Goal: Information Seeking & Learning: Stay updated

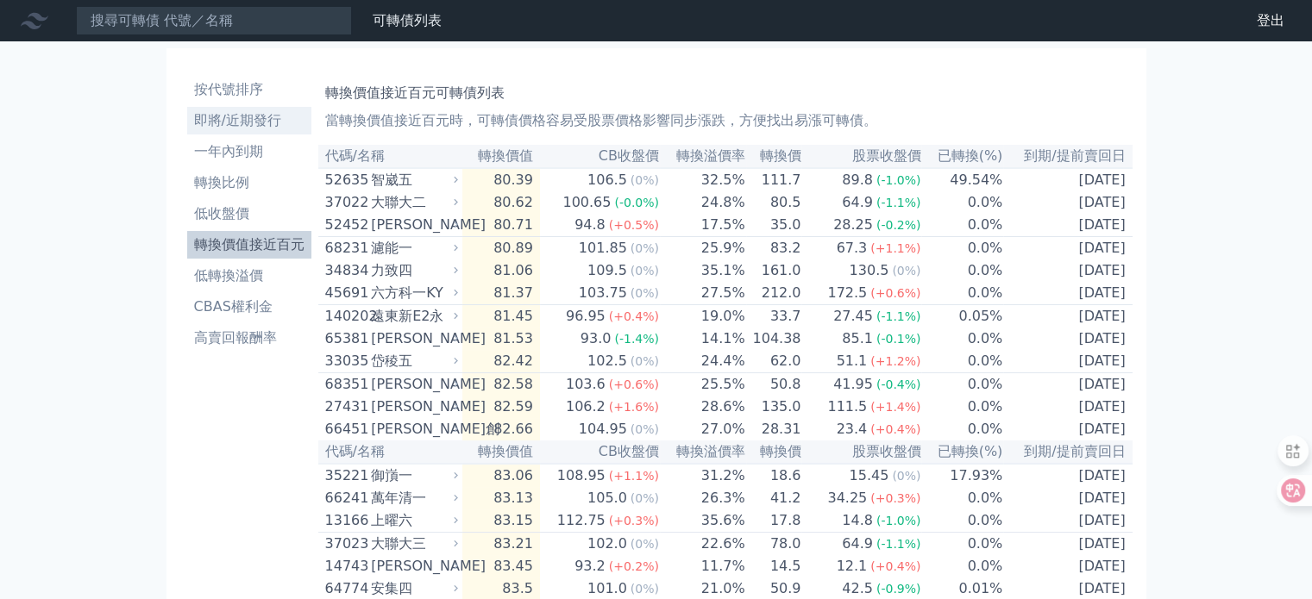
click at [260, 119] on li "即將/近期發行" at bounding box center [249, 120] width 124 height 21
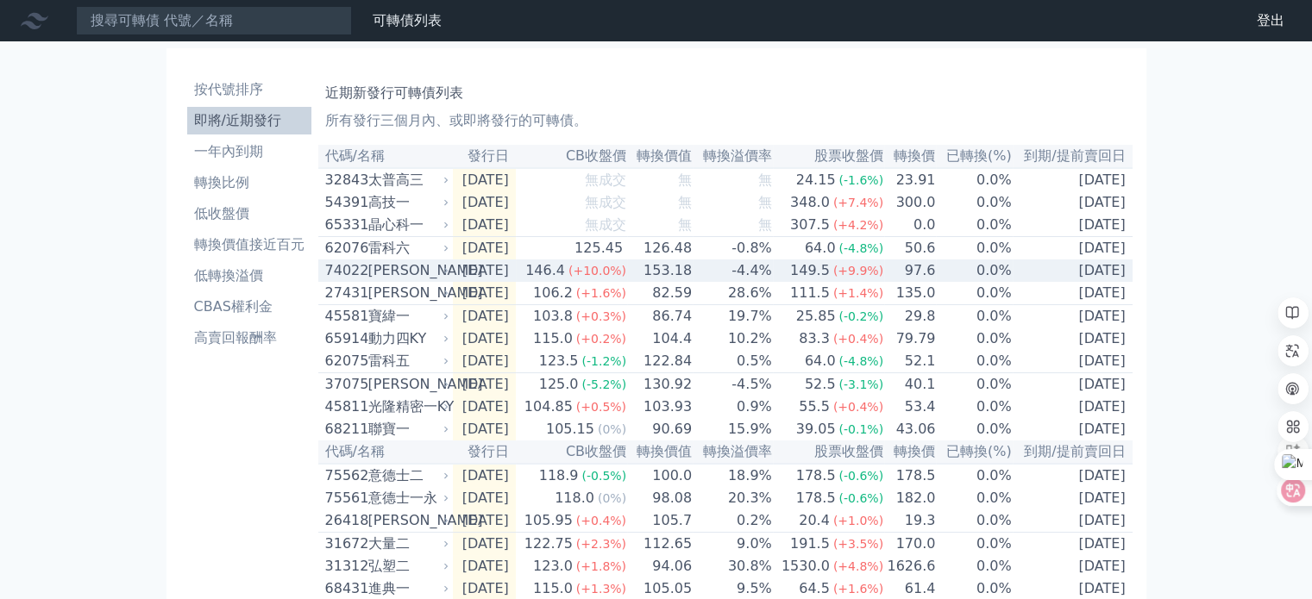
drag, startPoint x: 684, startPoint y: 285, endPoint x: 192, endPoint y: 461, distance: 522.2
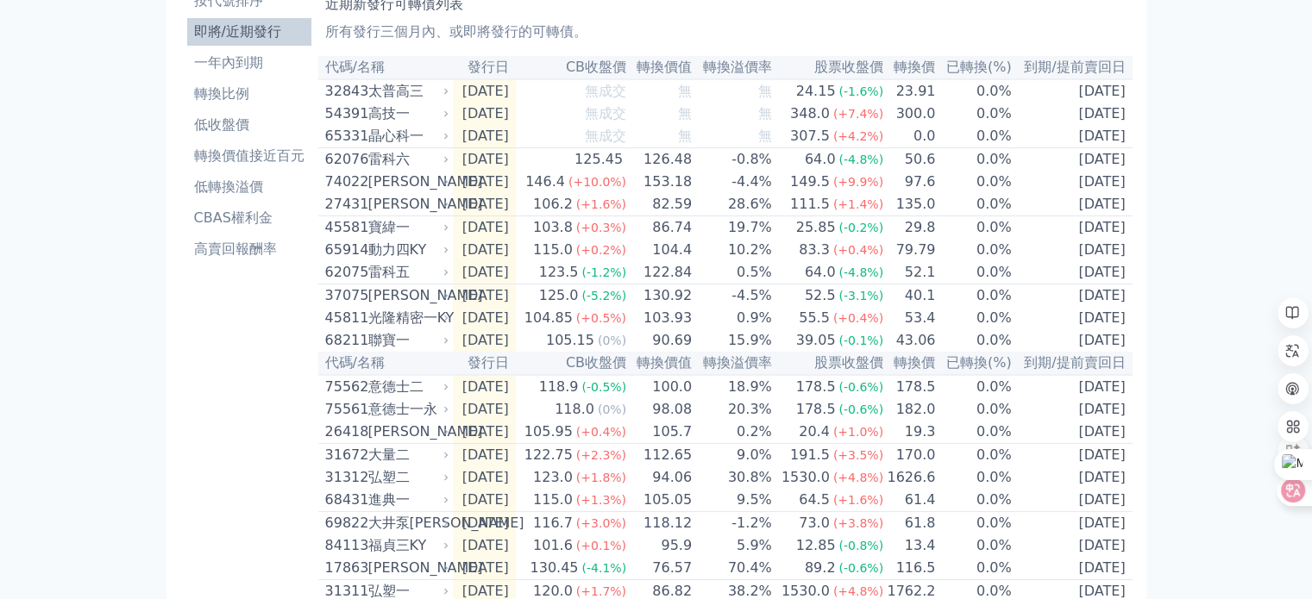
scroll to position [86, 0]
click at [237, 214] on li "CBAS權利金" at bounding box center [249, 220] width 124 height 21
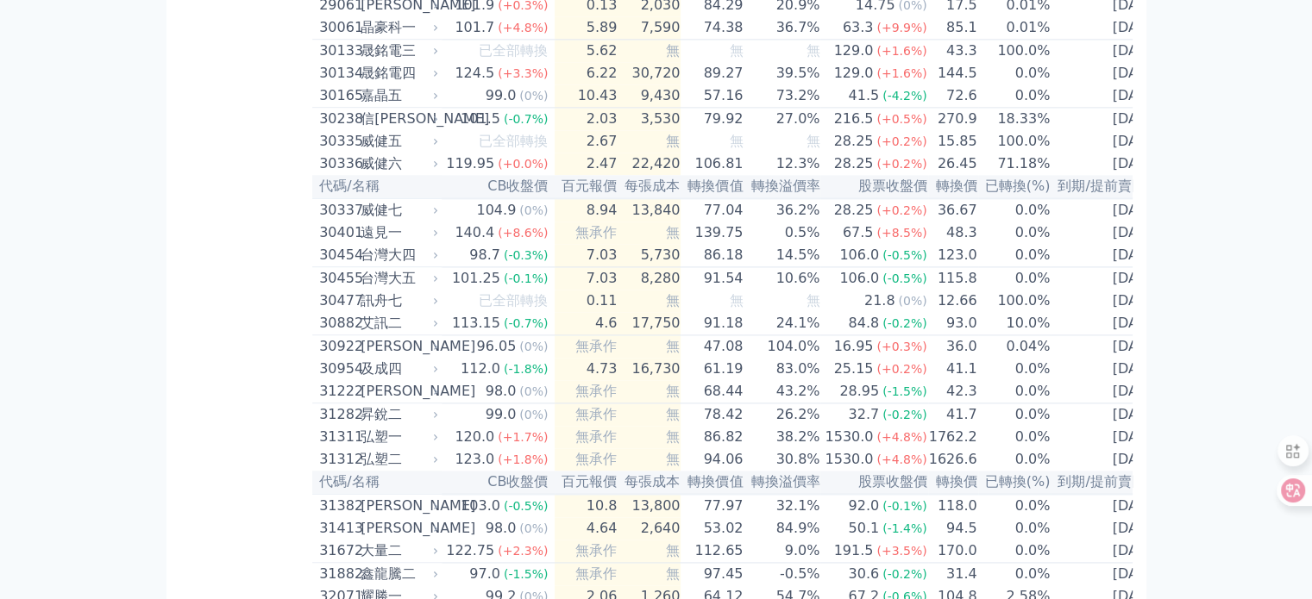
scroll to position [2329, 0]
